Goal: Task Accomplishment & Management: Complete application form

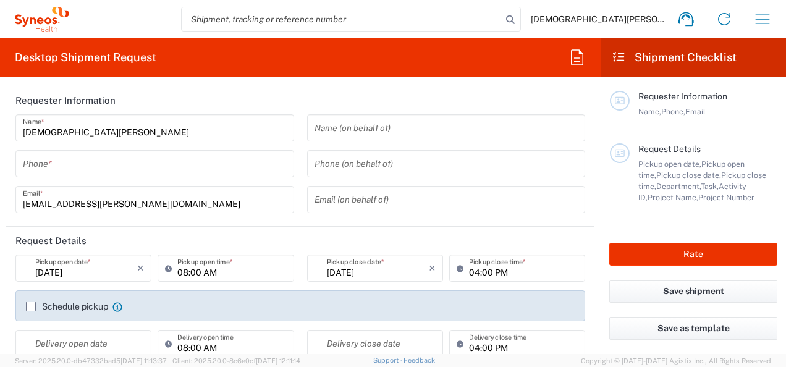
type input "3243"
type input "Mexico"
type input "INC Research Clin Svcs Mexico"
click at [146, 154] on input "tel" at bounding box center [155, 164] width 264 height 22
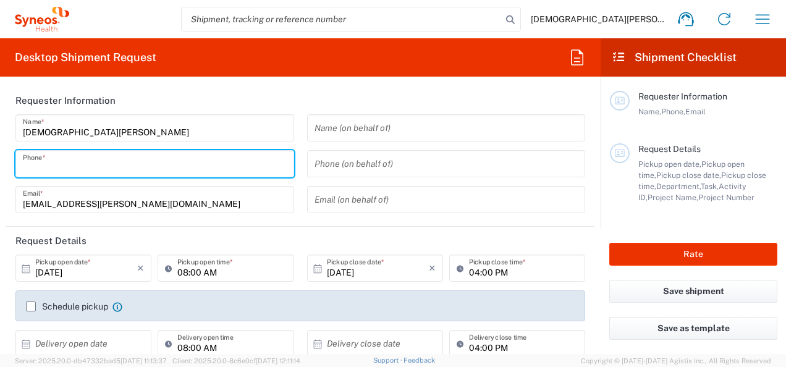
type input "3325061370"
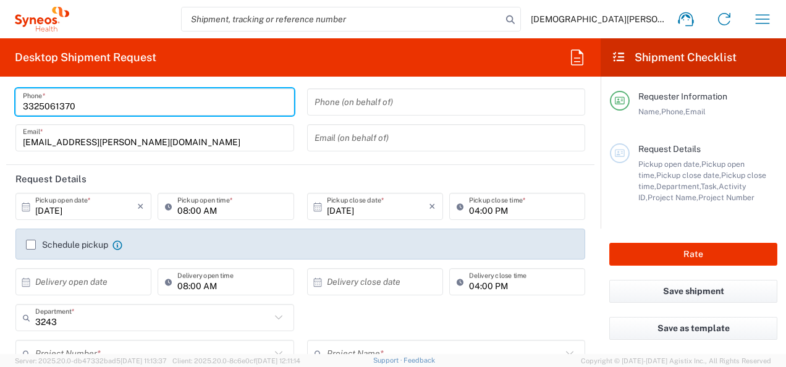
scroll to position [124, 0]
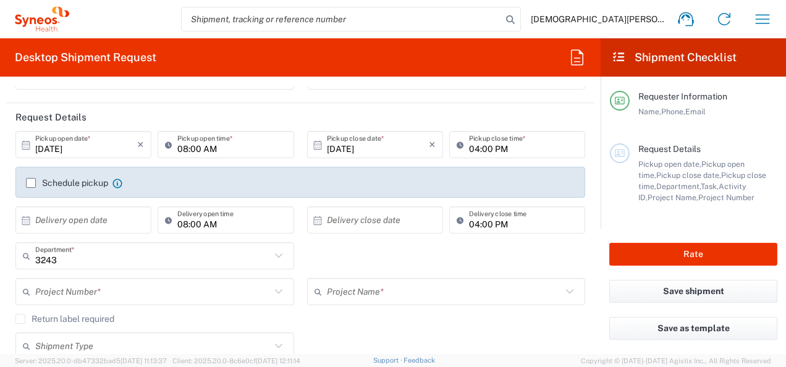
click at [59, 178] on label "Schedule pickup" at bounding box center [67, 183] width 82 height 10
click at [31, 183] on input "Schedule pickup" at bounding box center [31, 183] width 0 height 0
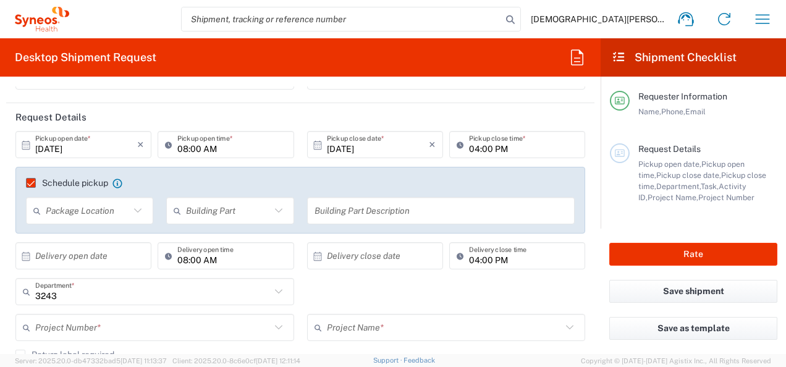
click at [59, 208] on input "text" at bounding box center [88, 211] width 84 height 22
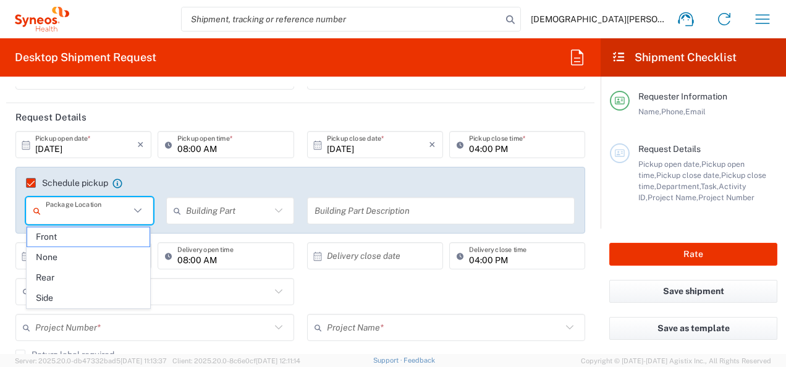
click at [84, 213] on input "text" at bounding box center [88, 211] width 84 height 22
click at [201, 214] on input "text" at bounding box center [228, 211] width 84 height 22
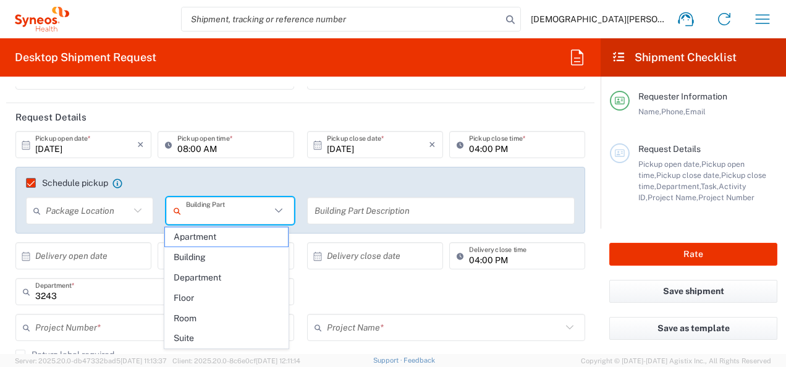
click at [242, 172] on div "Schedule pickup When scheduling a pickup please be sure to meet the following c…" at bounding box center [300, 200] width 570 height 67
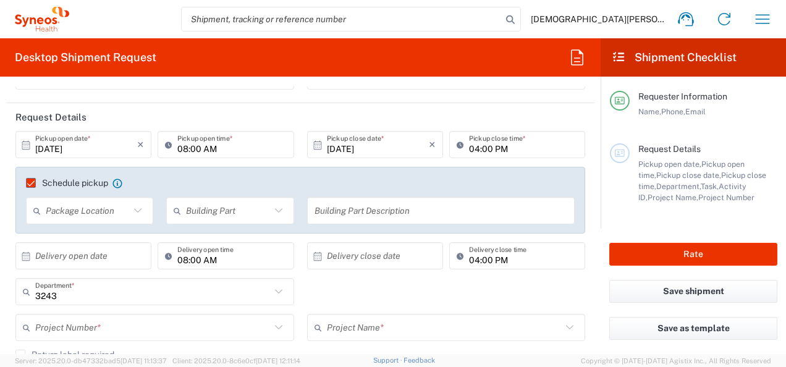
click at [342, 212] on input "text" at bounding box center [440, 211] width 253 height 22
click at [254, 215] on input "text" at bounding box center [228, 211] width 84 height 22
click at [272, 212] on icon at bounding box center [279, 211] width 16 height 16
click at [271, 205] on icon at bounding box center [279, 211] width 16 height 16
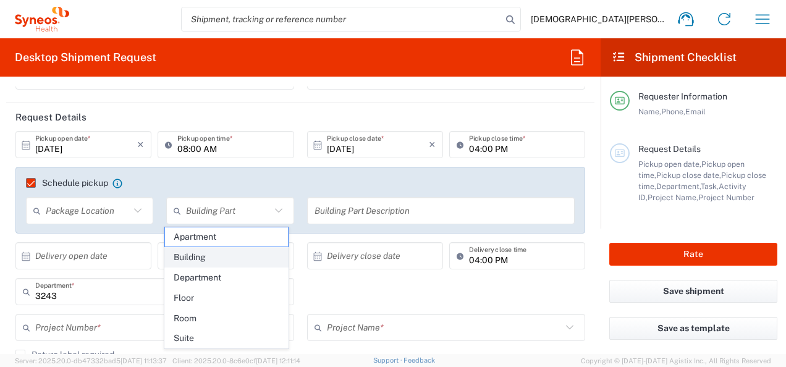
click at [203, 261] on span "Building" at bounding box center [226, 257] width 123 height 19
type input "Building"
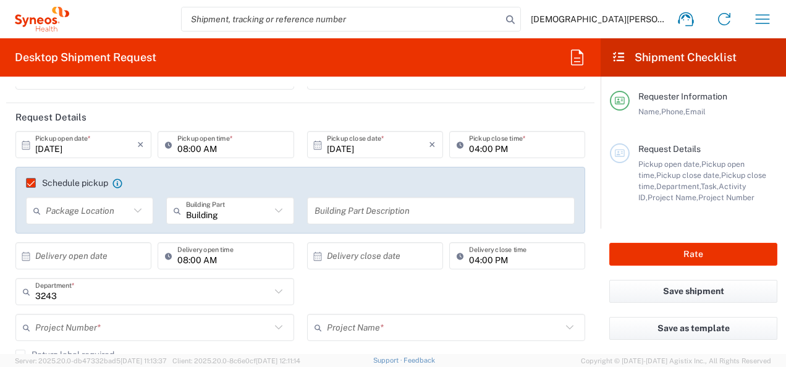
click at [131, 211] on icon at bounding box center [138, 211] width 16 height 16
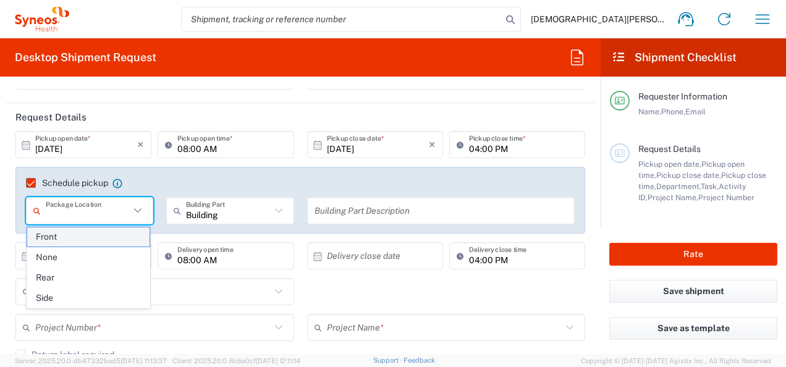
click at [99, 242] on span "Front" at bounding box center [88, 236] width 123 height 19
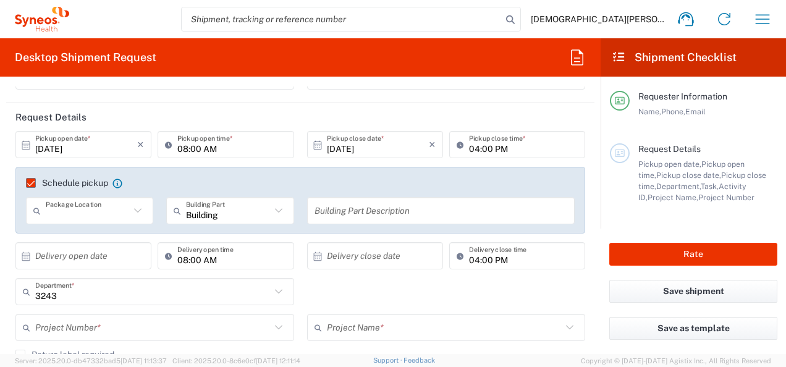
type input "Front"
click at [353, 219] on input "text" at bounding box center [440, 211] width 253 height 22
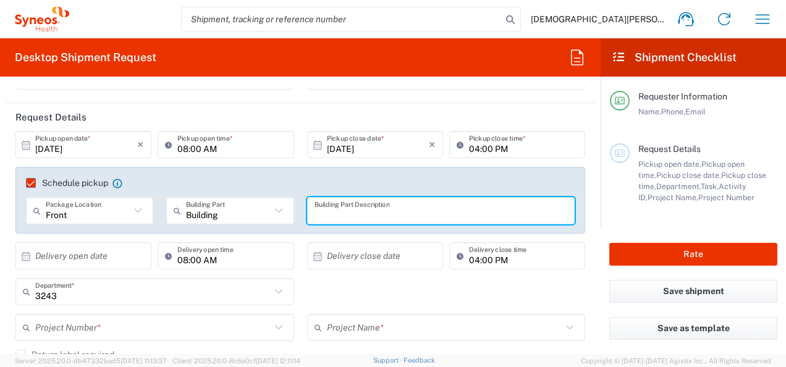
scroll to position [185, 0]
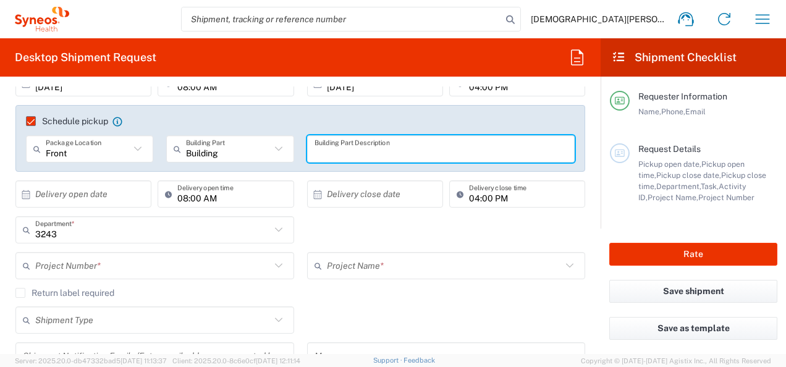
click at [200, 227] on input "3243" at bounding box center [152, 230] width 235 height 22
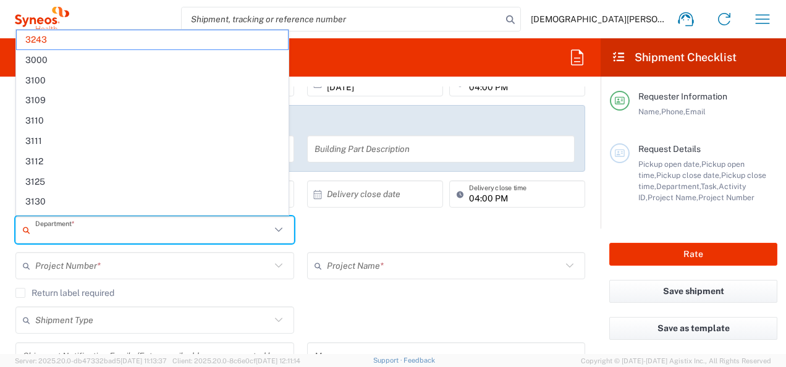
click at [327, 233] on div "Department * 3243 3000 3100 3109 3110 3111 3112 3125 3130 3135 3136 3150 3155 3…" at bounding box center [300, 234] width 583 height 36
type input "3243"
